Goal: Information Seeking & Learning: Learn about a topic

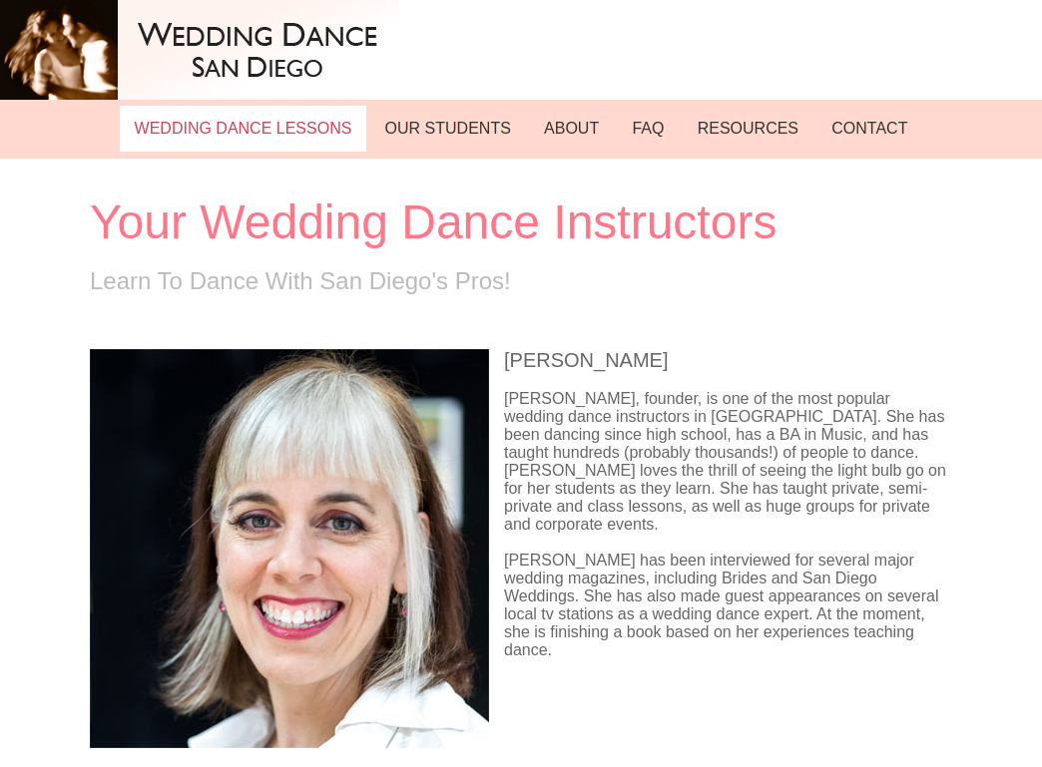
click at [212, 120] on link "WEDDING DANCE LESSONS" at bounding box center [243, 129] width 246 height 46
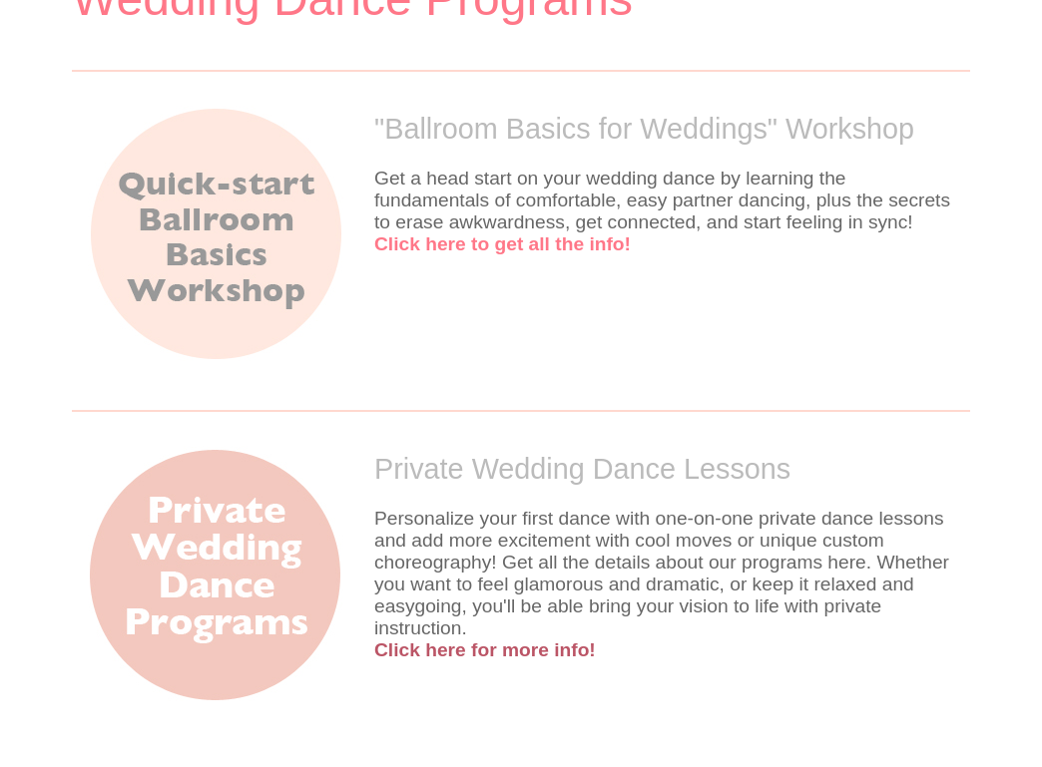
scroll to position [326, 0]
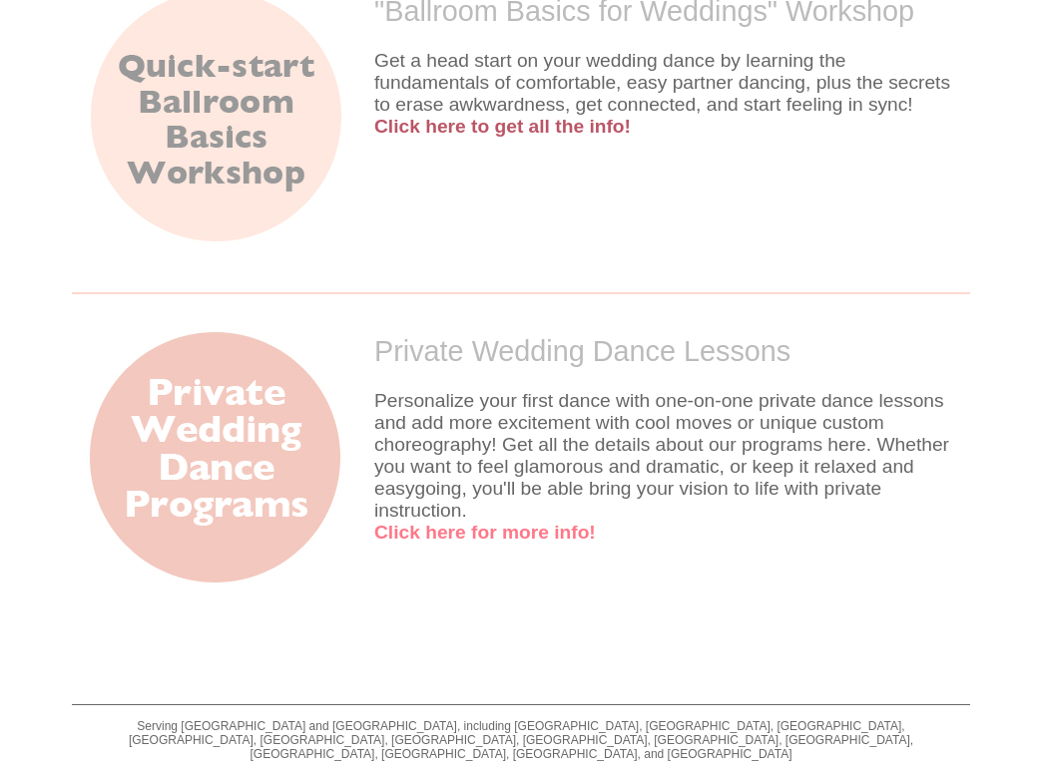
click at [596, 522] on link "Click here for more info!" at bounding box center [485, 532] width 222 height 21
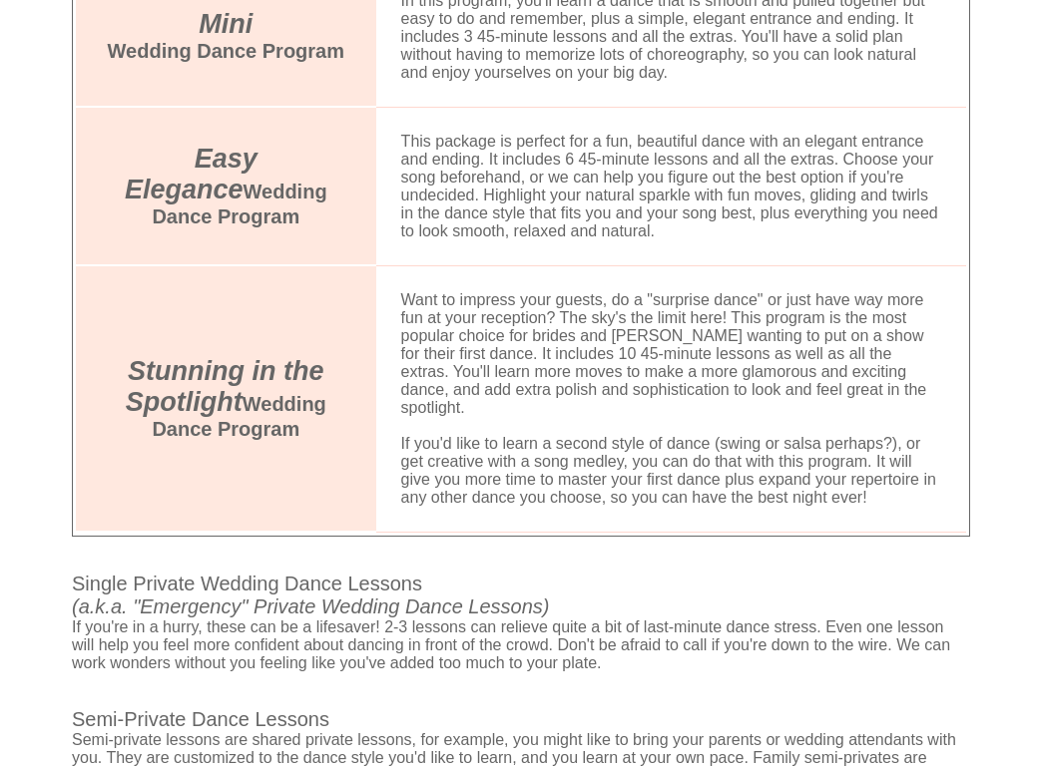
scroll to position [1475, 0]
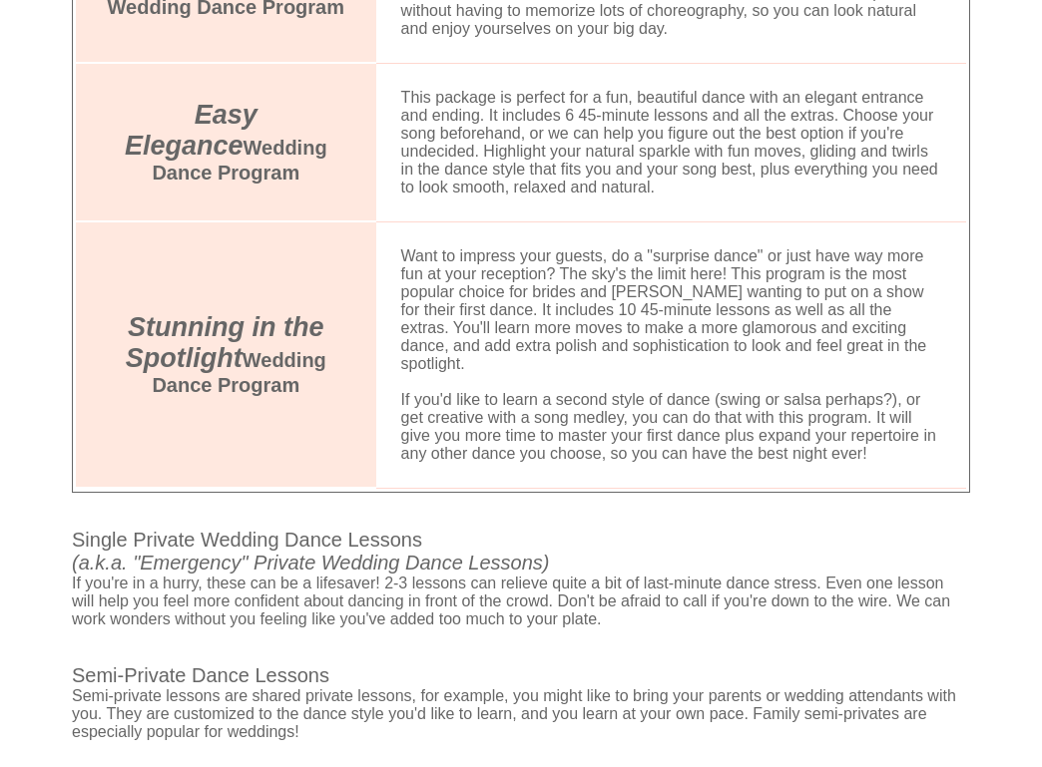
click at [252, 312] on span "Stunning in the Spotlight" at bounding box center [225, 342] width 199 height 61
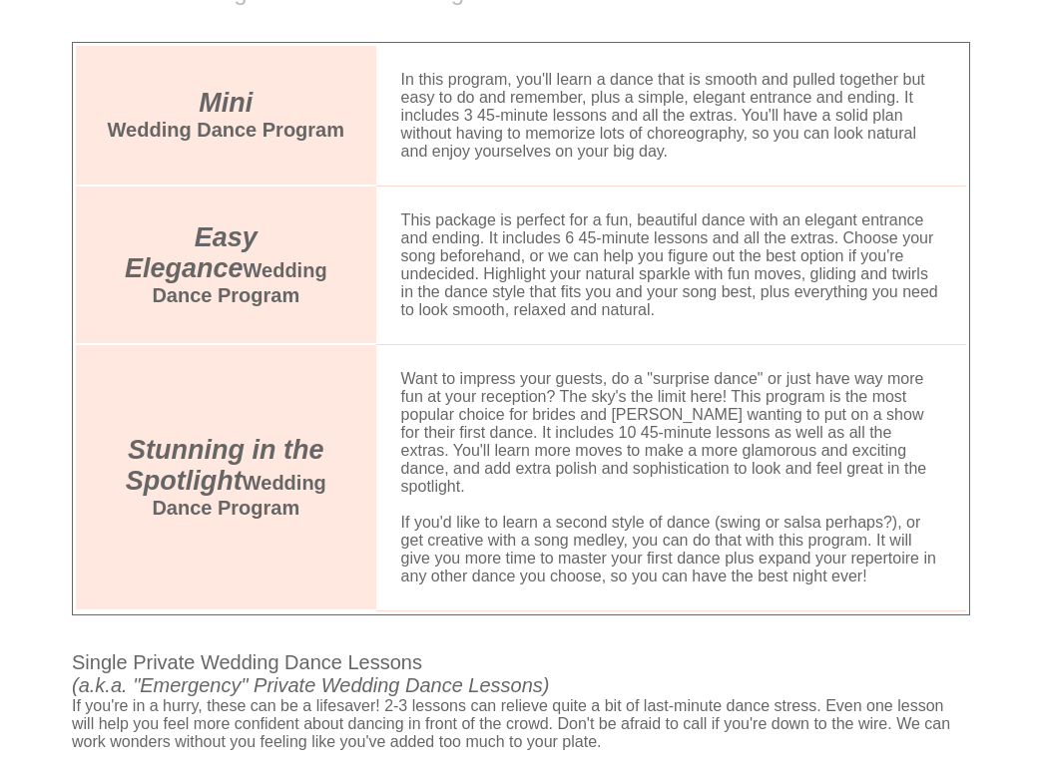
scroll to position [1341, 0]
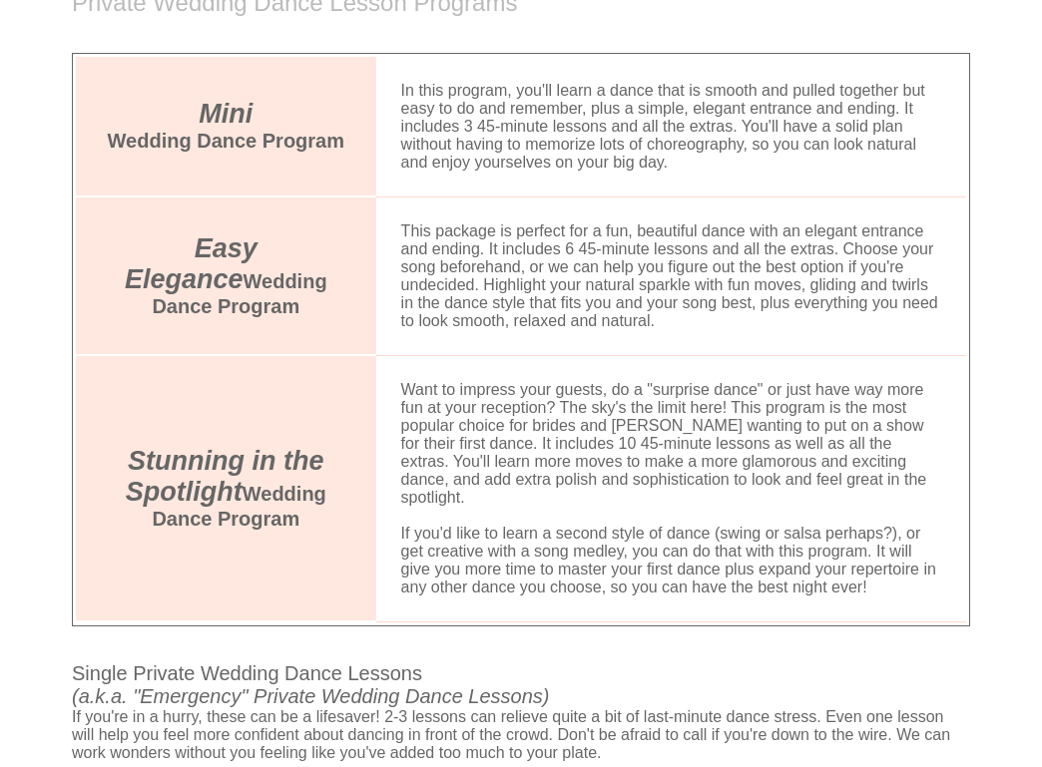
click at [172, 446] on span "Stunning in the Spotlight" at bounding box center [225, 476] width 199 height 61
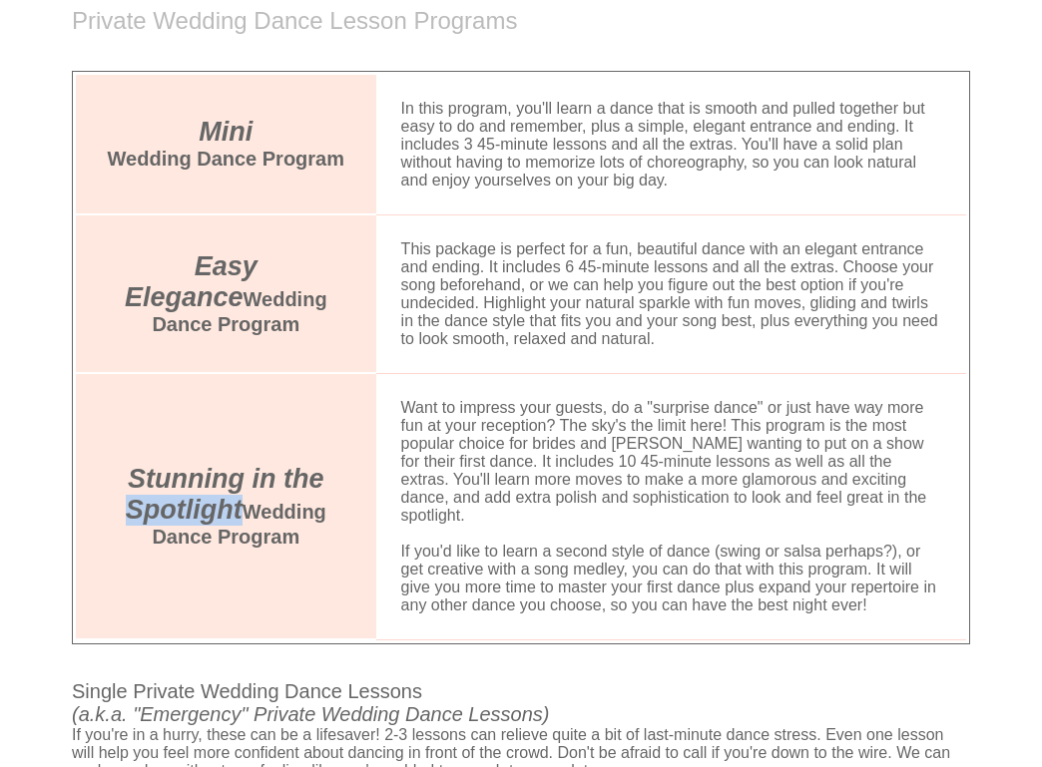
scroll to position [1377, 0]
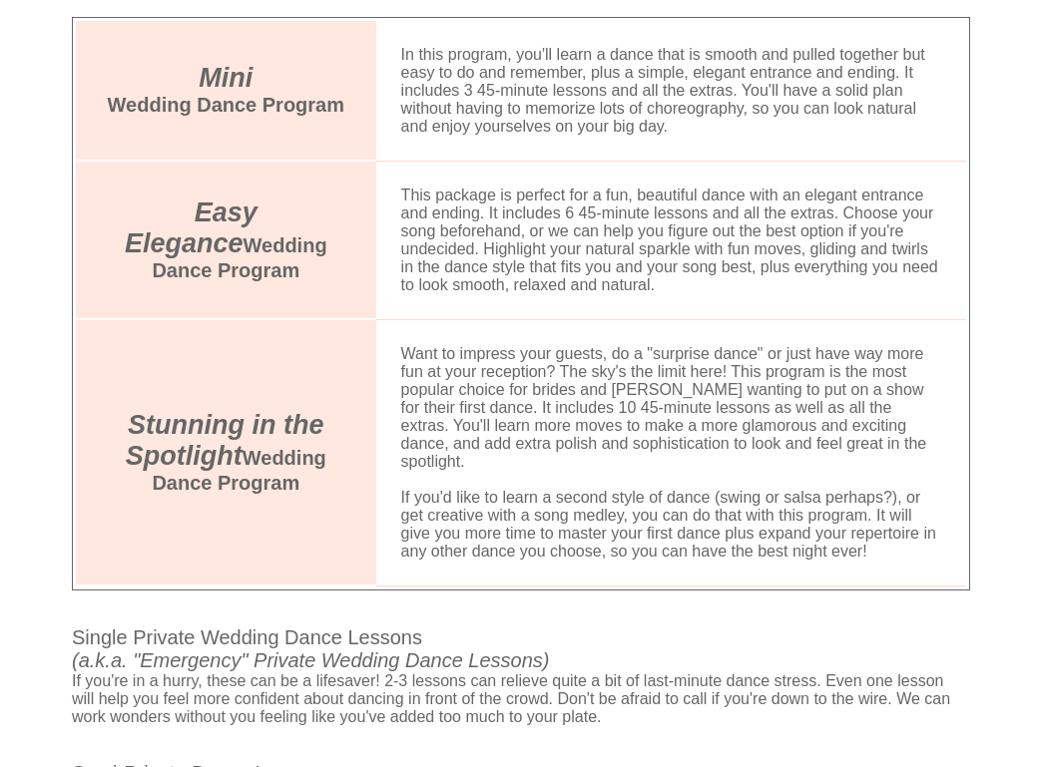
click at [295, 418] on td "Stunning in the Spotlight Wedding Dance Program" at bounding box center [226, 452] width 300 height 266
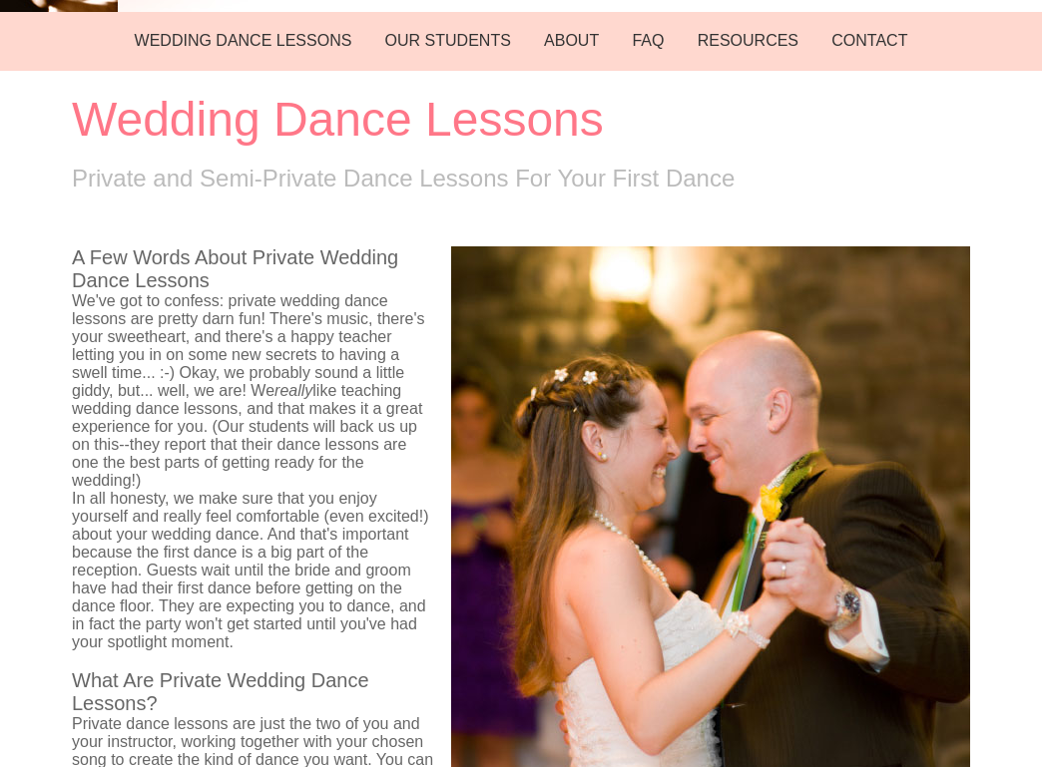
scroll to position [0, 0]
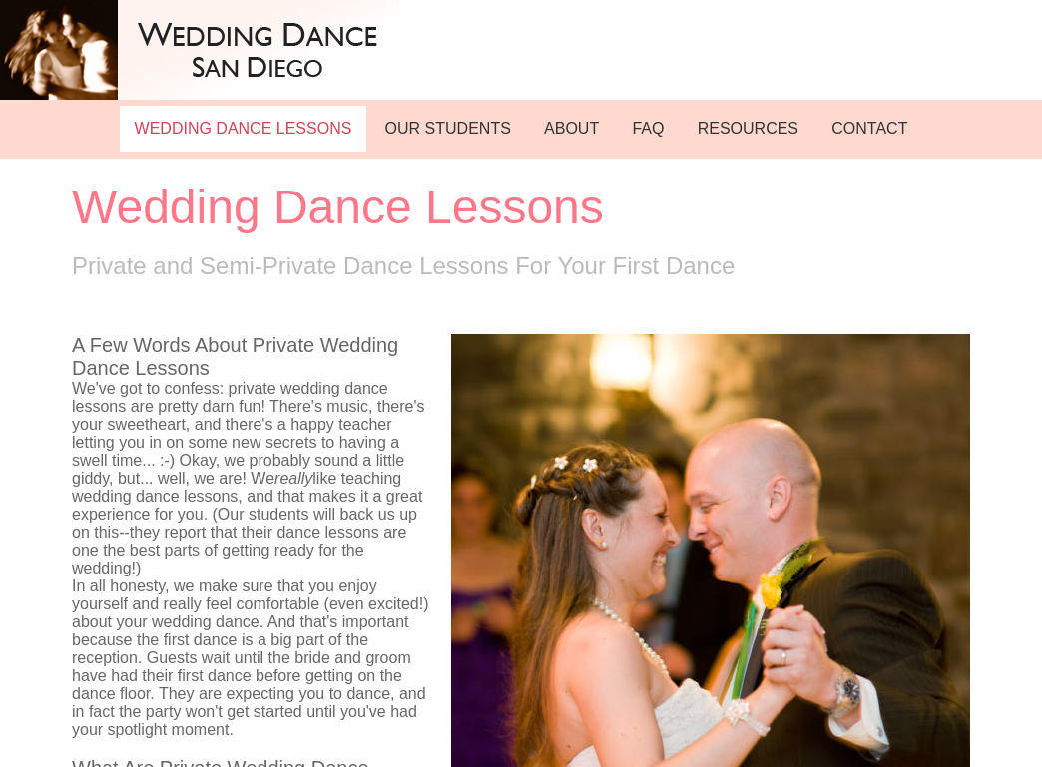
click at [296, 138] on link "WEDDING DANCE LESSONS" at bounding box center [243, 129] width 246 height 46
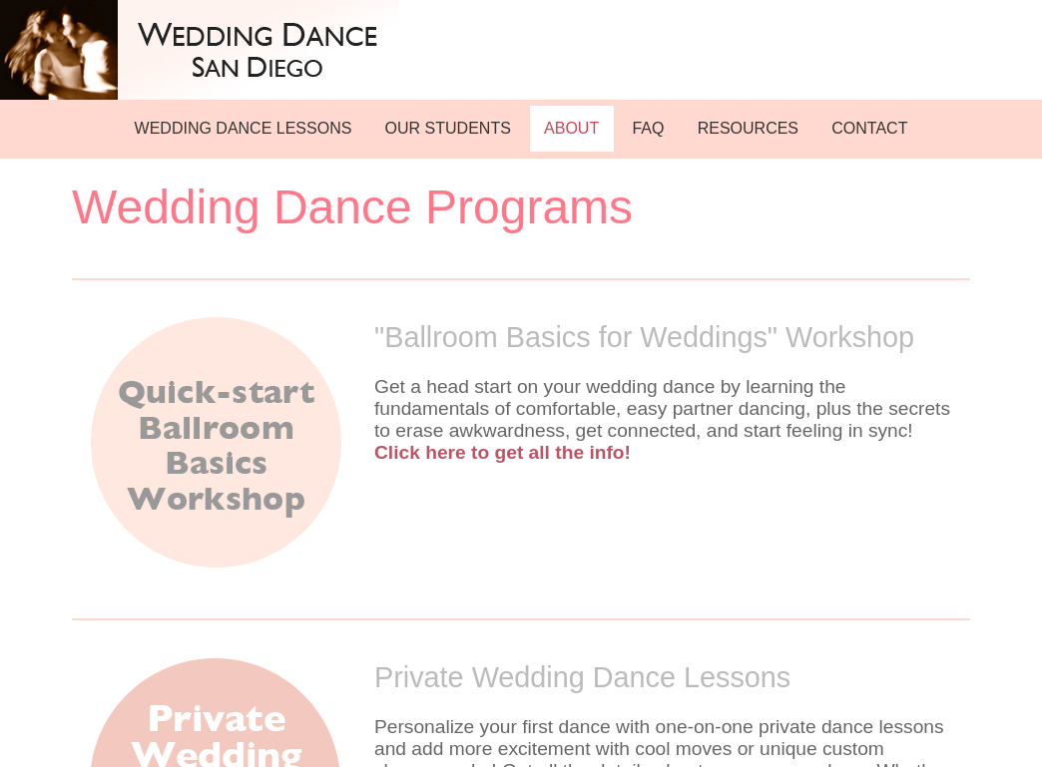
click at [599, 125] on link "ABOUT" at bounding box center [572, 129] width 84 height 46
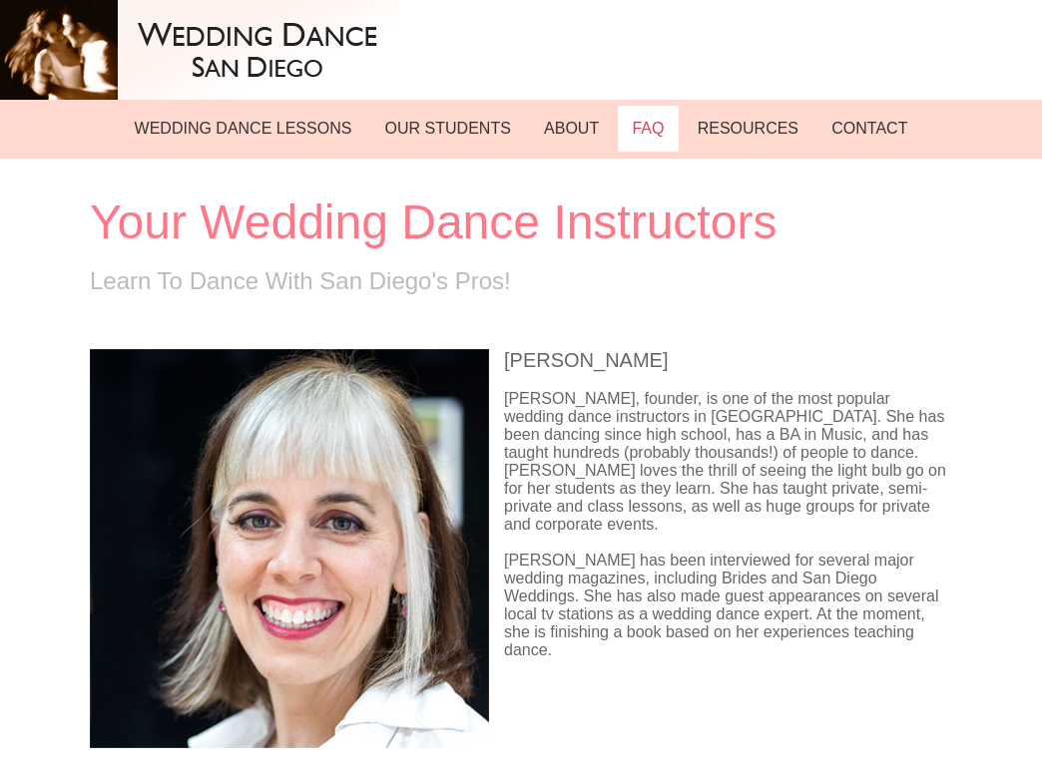
click at [642, 133] on link "FAQ" at bounding box center [648, 129] width 61 height 46
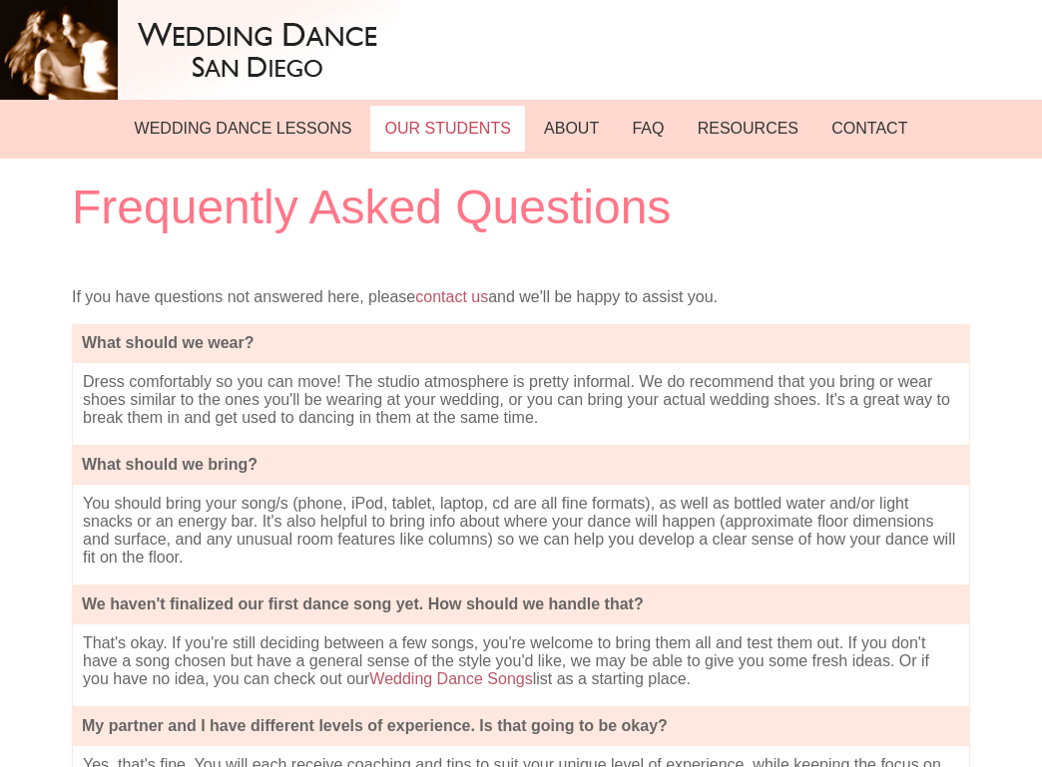
click at [440, 143] on link "OUR STUDENTS" at bounding box center [447, 129] width 155 height 46
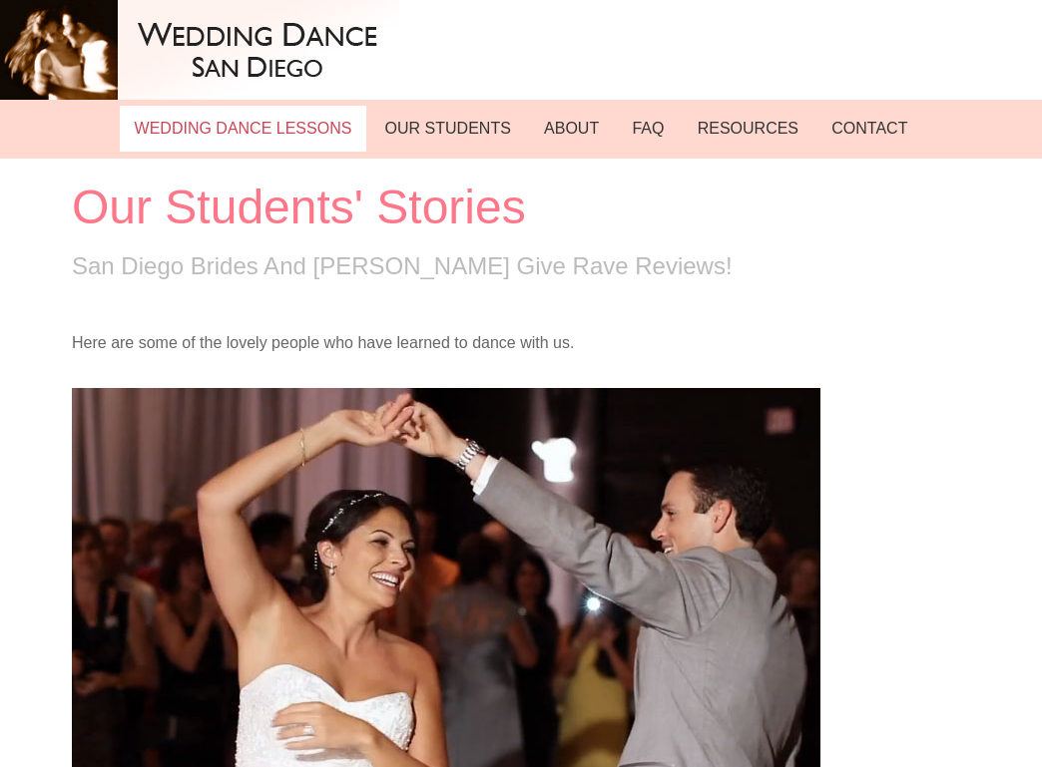
click at [300, 124] on link "WEDDING DANCE LESSONS" at bounding box center [243, 129] width 246 height 46
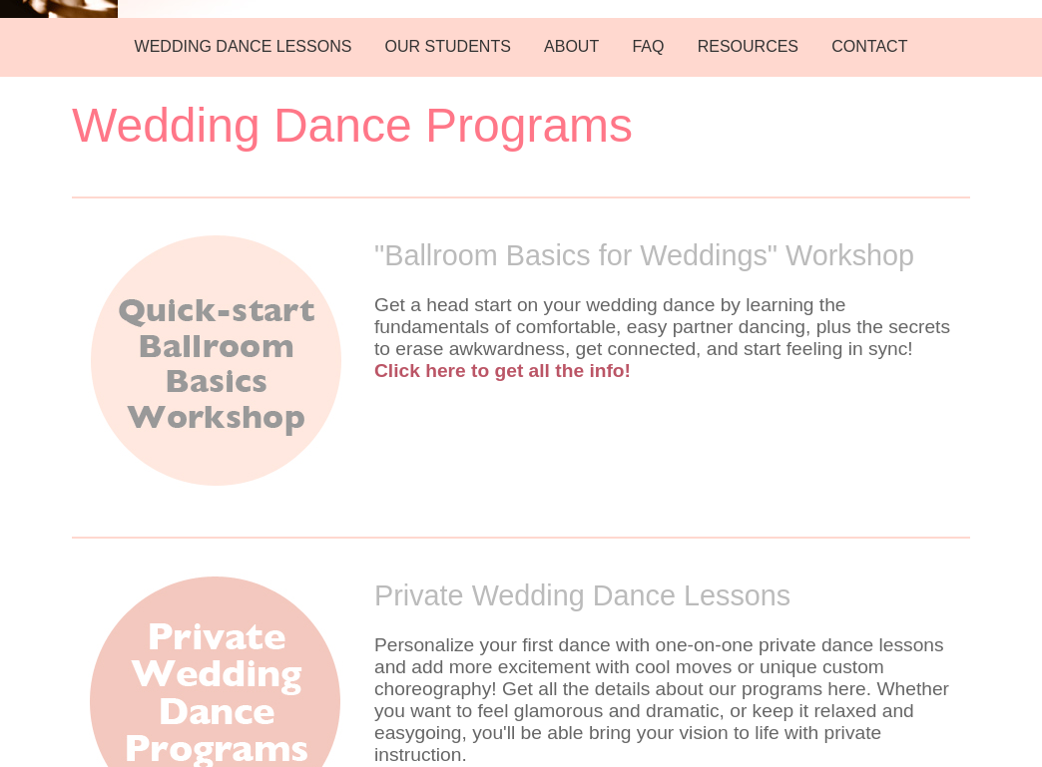
scroll to position [326, 0]
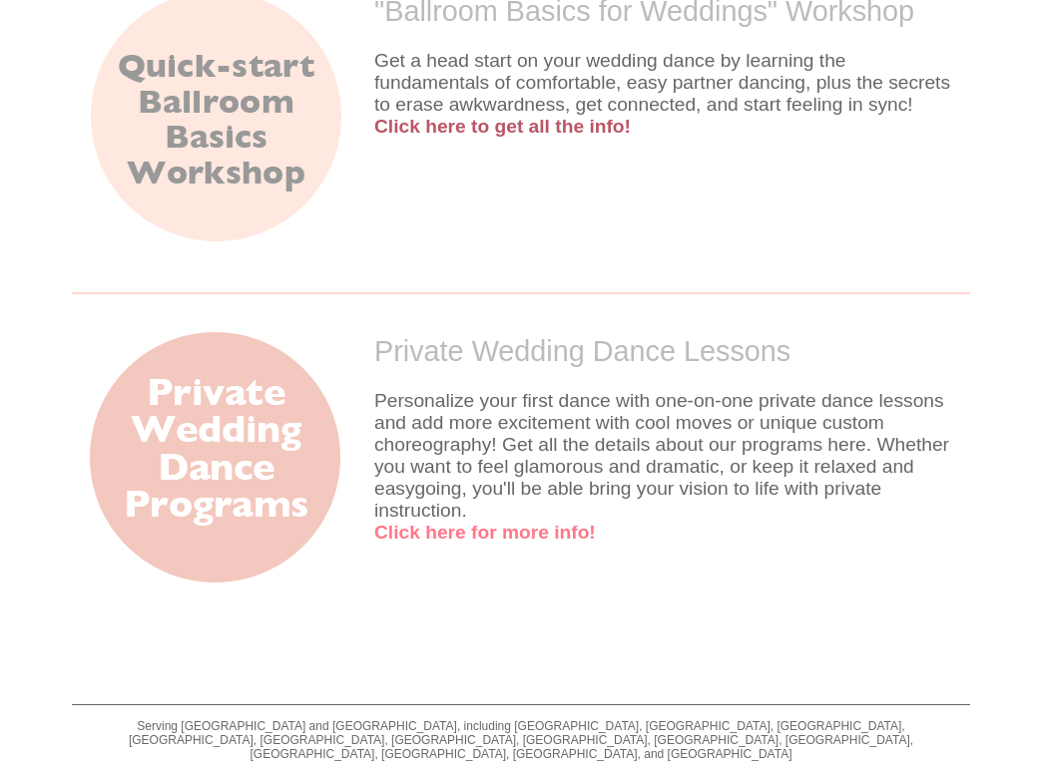
click at [482, 522] on link "Click here for more info!" at bounding box center [485, 532] width 222 height 21
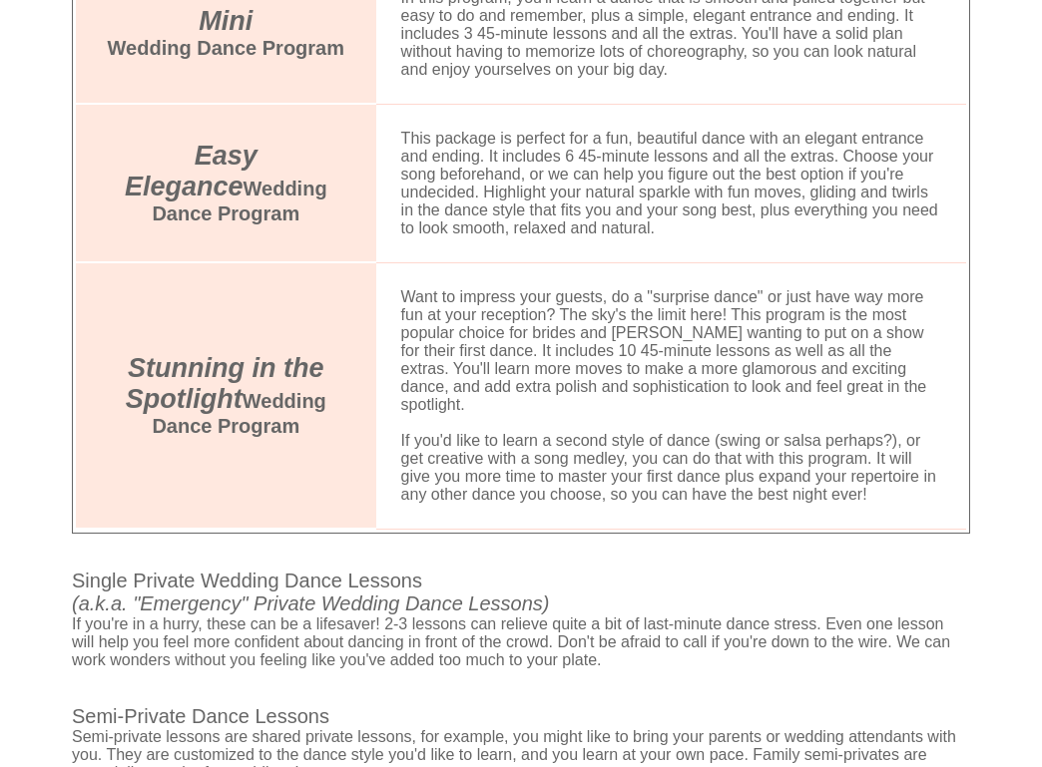
scroll to position [1475, 0]
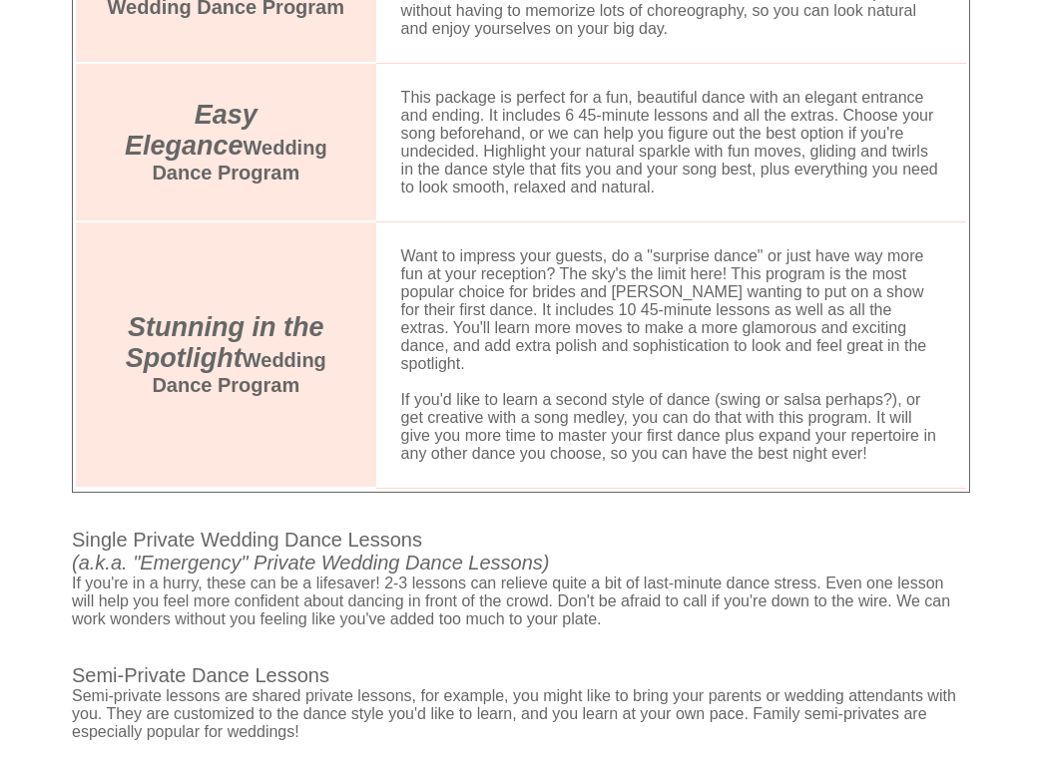
click at [192, 312] on span "Stunning in the Spotlight" at bounding box center [225, 342] width 199 height 61
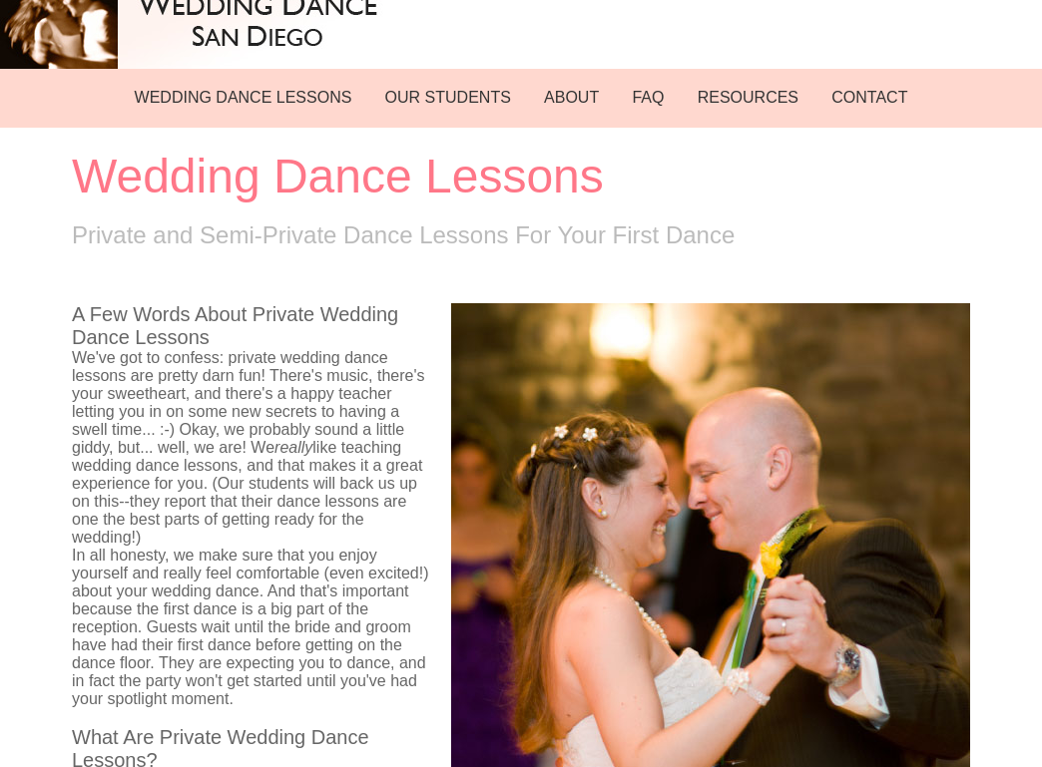
scroll to position [0, 0]
